Goal: Find specific page/section: Find specific page/section

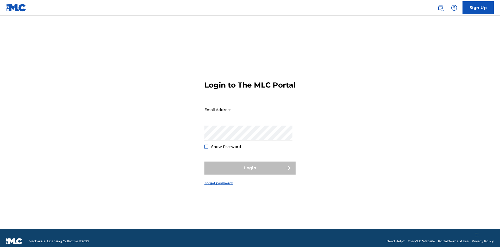
scroll to position [7, 0]
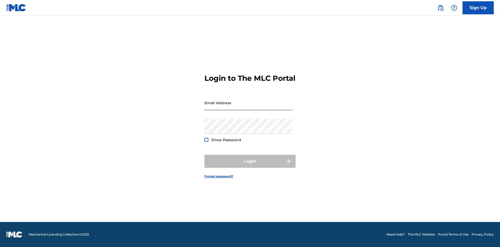
click at [248, 107] on input "Email Address" at bounding box center [248, 102] width 88 height 15
type input "XenaSongwriter@gmail.com"
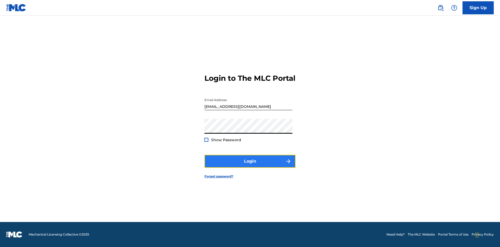
click at [250, 166] on button "Login" at bounding box center [249, 161] width 91 height 13
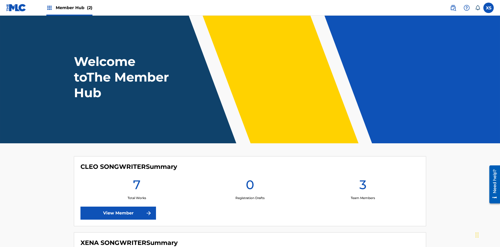
click at [74, 8] on span "Member Hub (2)" at bounding box center [74, 8] width 37 height 6
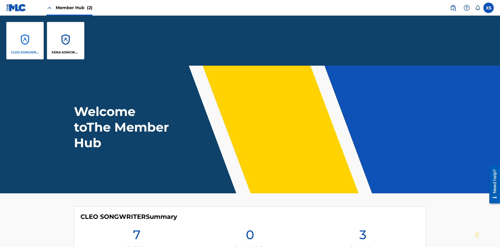
click at [25, 52] on p "CLEO SONGWRITER" at bounding box center [25, 52] width 28 height 5
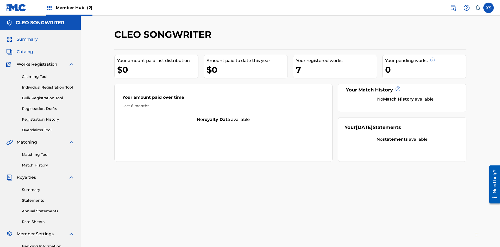
click at [25, 49] on span "Catalog" at bounding box center [25, 52] width 16 height 6
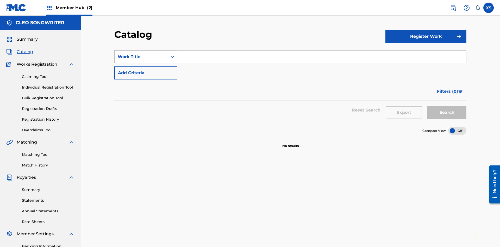
click at [141, 54] on div "Work Title" at bounding box center [141, 57] width 47 height 6
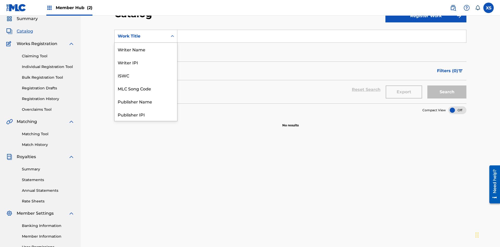
scroll to position [78, 0]
click at [146, 114] on div "Work Title" at bounding box center [146, 114] width 62 height 13
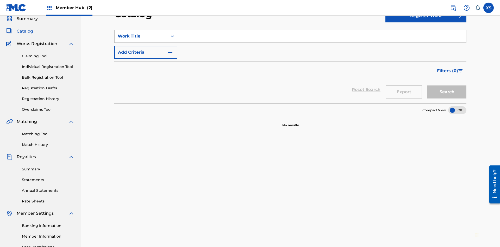
scroll to position [19, 0]
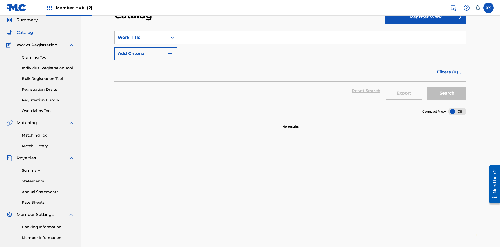
click at [321, 37] on input "Search Form" at bounding box center [321, 37] width 289 height 12
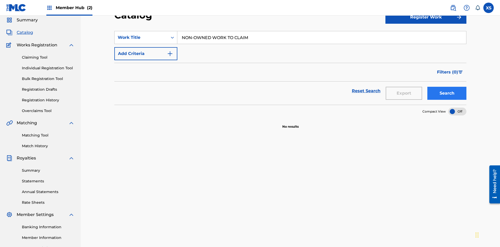
type input "NON-OWNED WORK TO CLAIM"
click at [447, 87] on button "Search" at bounding box center [446, 93] width 39 height 13
